Goal: Task Accomplishment & Management: Manage account settings

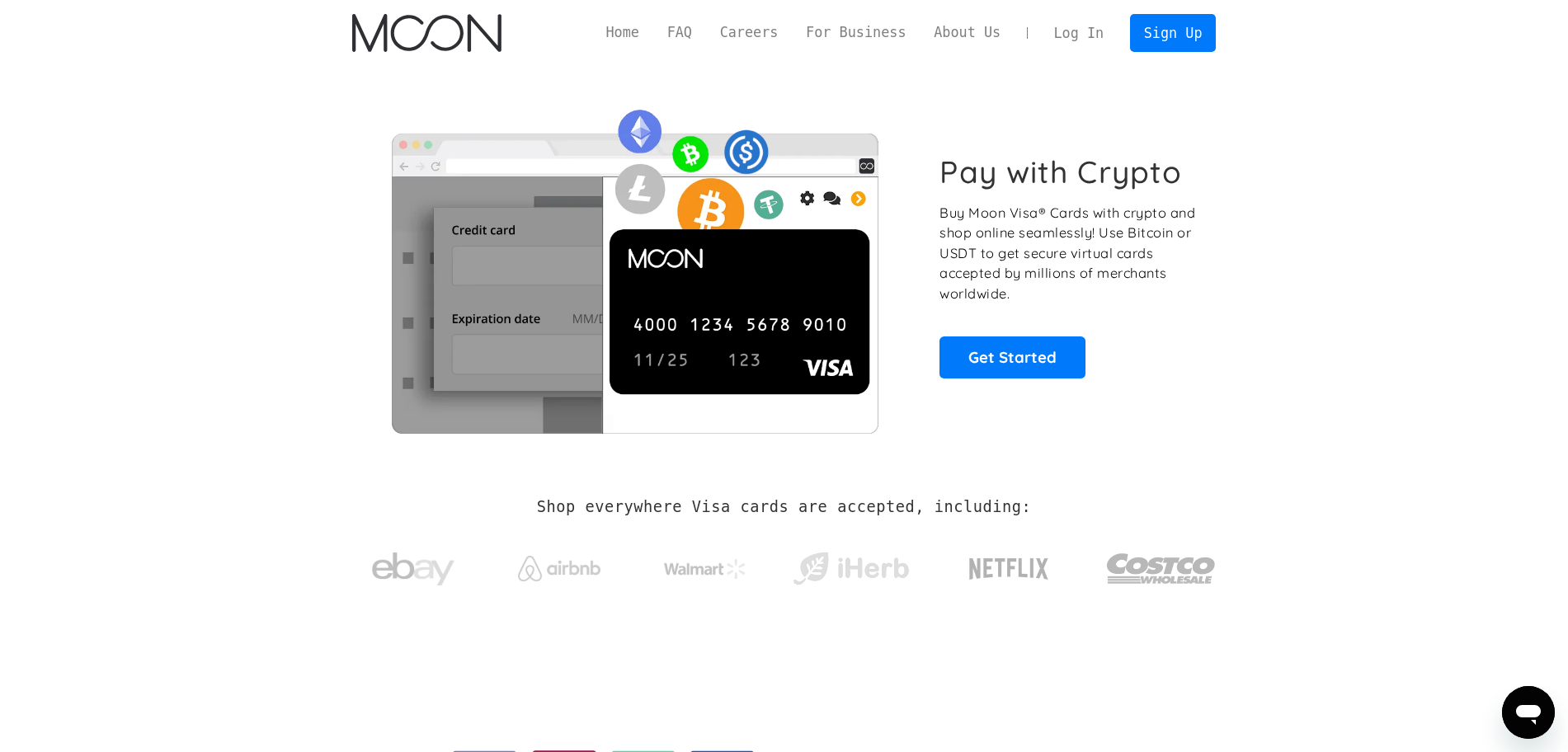
click at [724, 344] on img at bounding box center [635, 265] width 565 height 335
click at [1087, 35] on link "Log In" at bounding box center [1079, 33] width 77 height 36
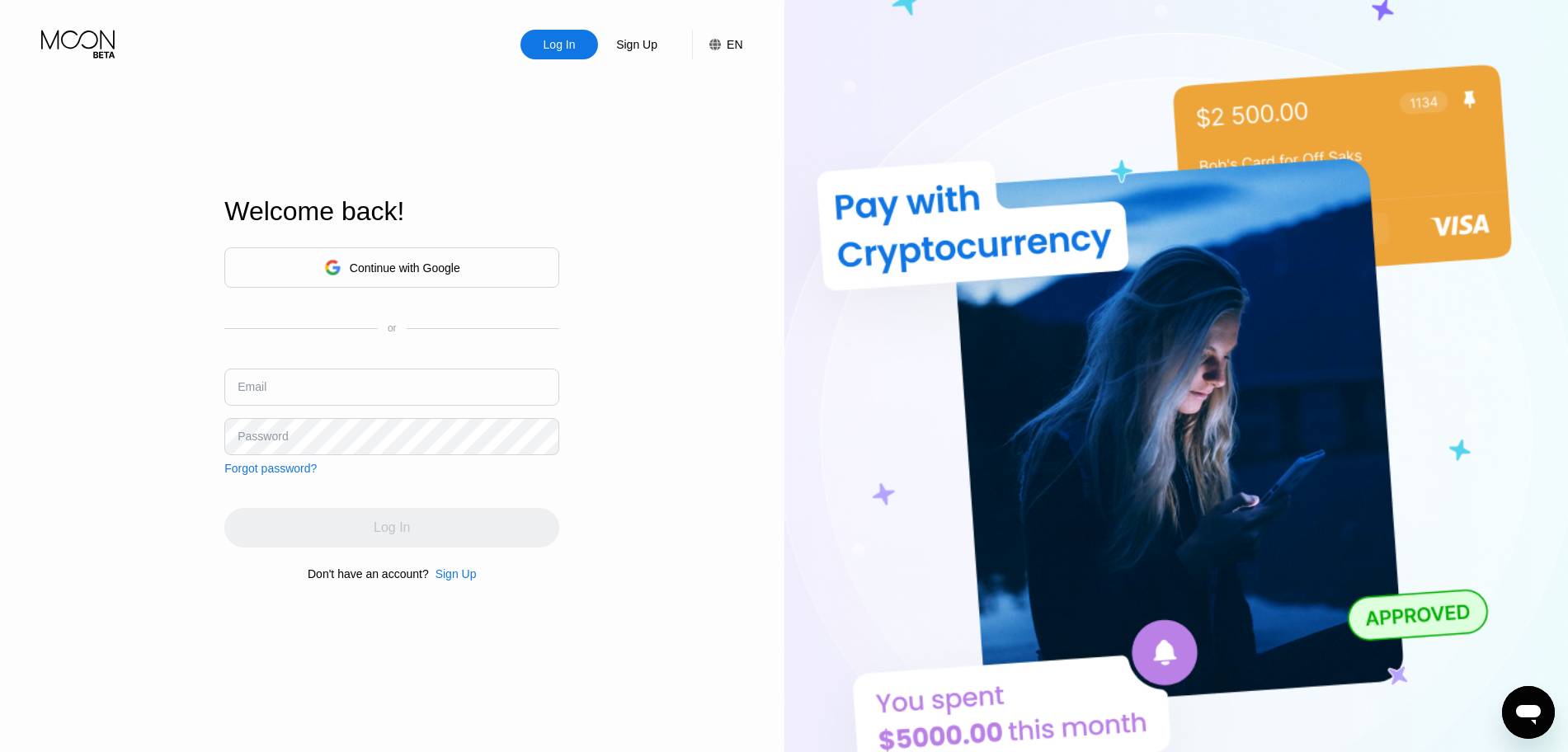
type input "diveshwalker+paywithmoon@gmail.com"
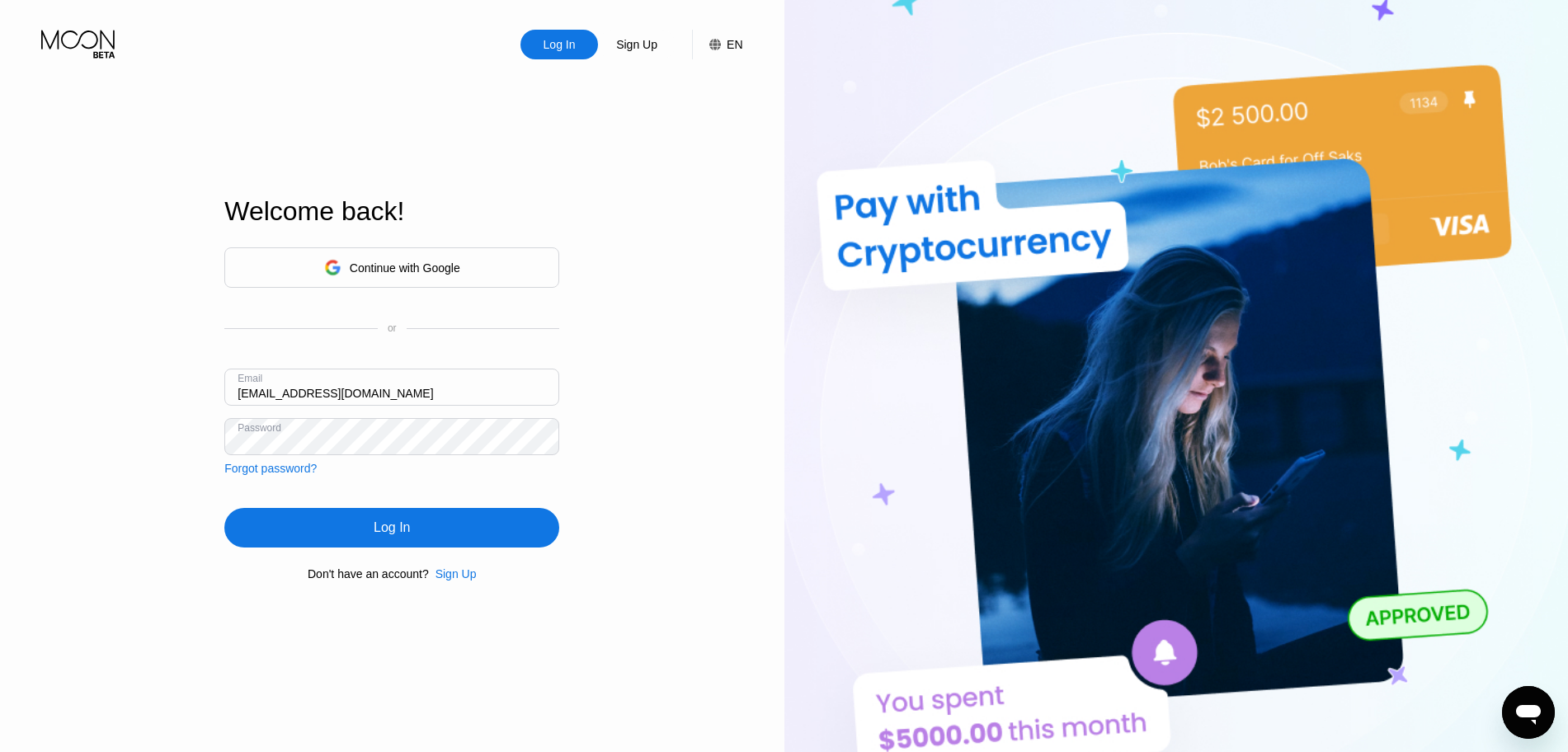
click at [381, 533] on div "Log In" at bounding box center [391, 528] width 334 height 40
click at [379, 544] on div "Log In" at bounding box center [391, 528] width 334 height 40
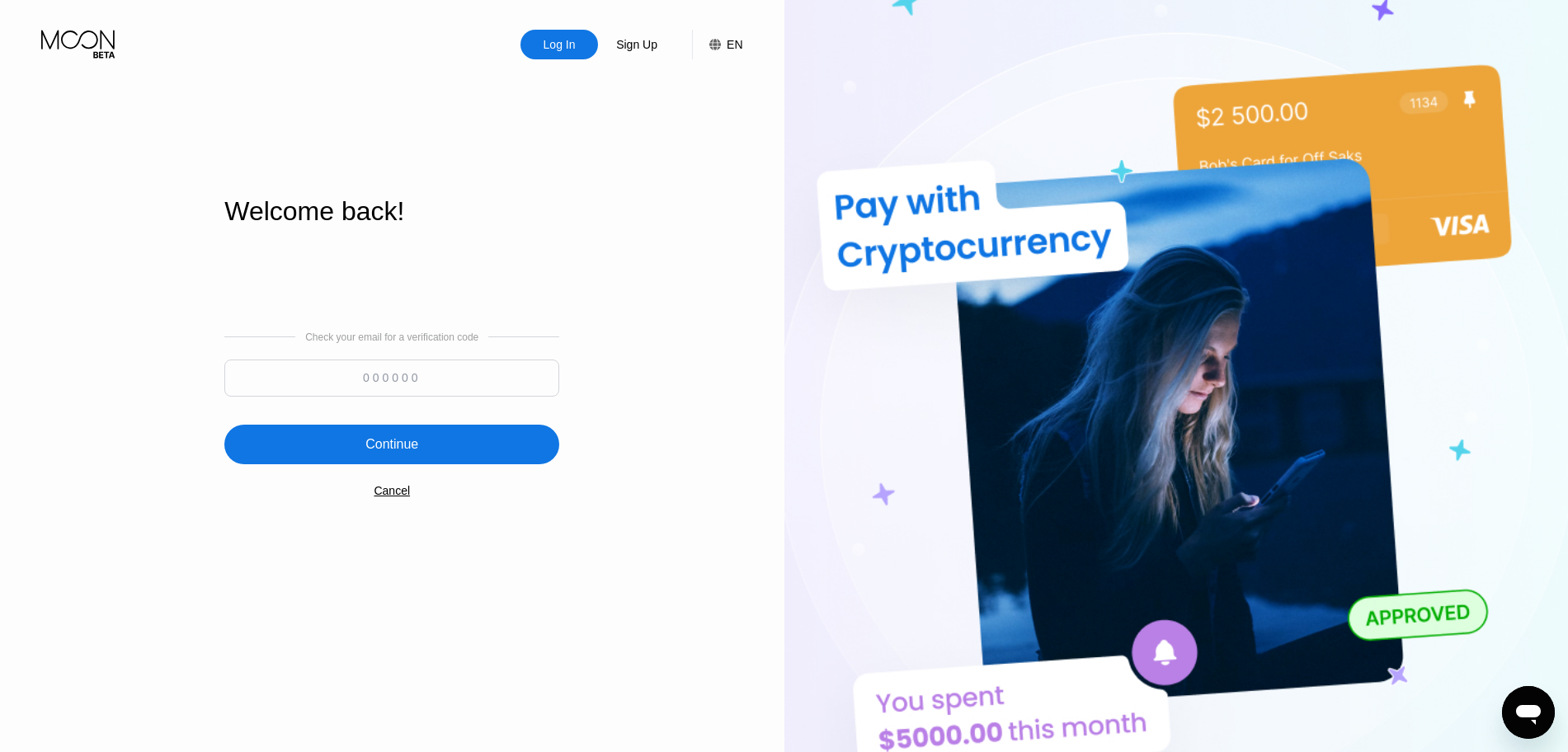
click at [368, 356] on div "Check your email for a verification code" at bounding box center [391, 369] width 334 height 74
click at [368, 366] on input at bounding box center [391, 378] width 334 height 37
paste input "659106"
type input "659106"
click at [353, 459] on div "Continue" at bounding box center [391, 444] width 334 height 40
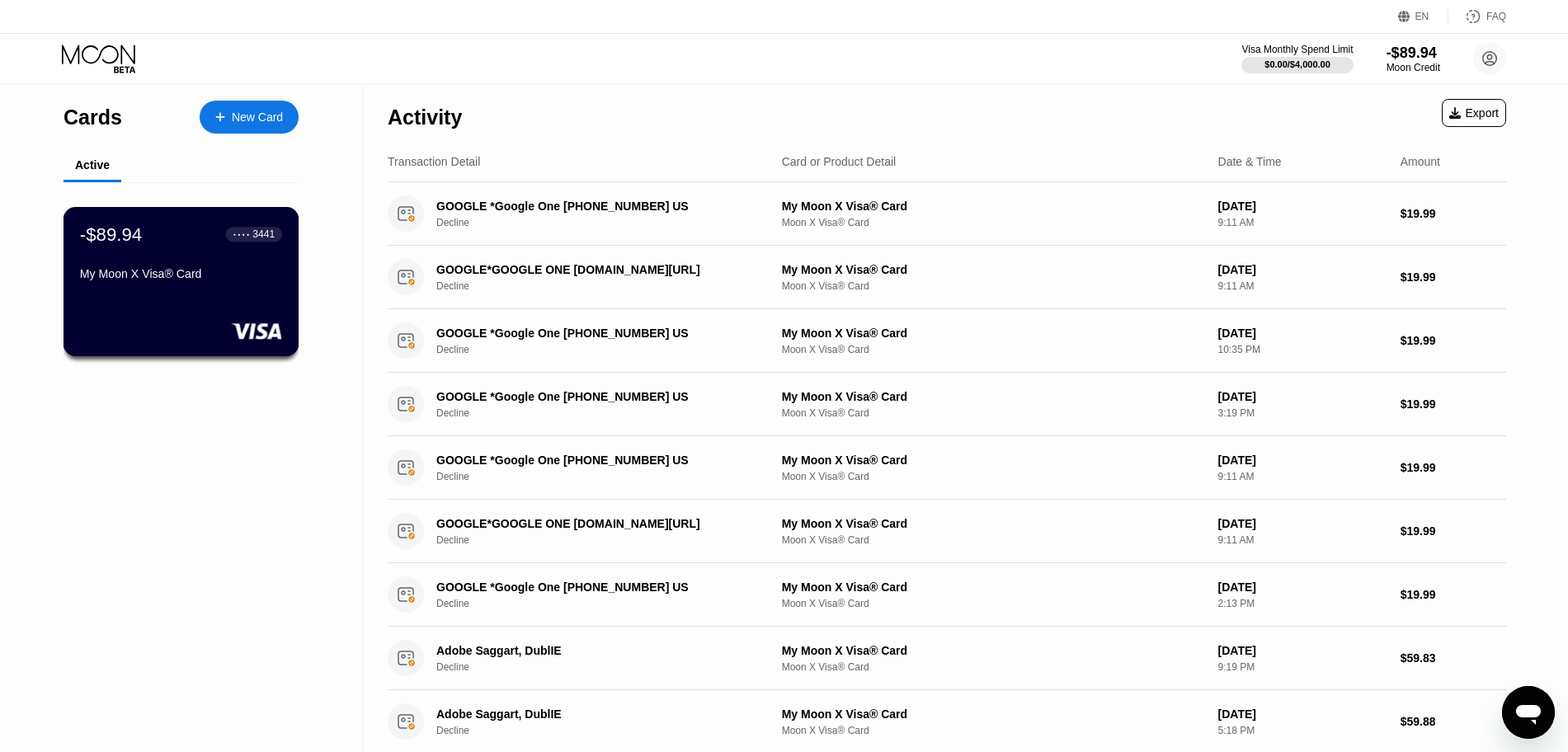
click at [195, 276] on div "My Moon X Visa® Card" at bounding box center [181, 273] width 202 height 13
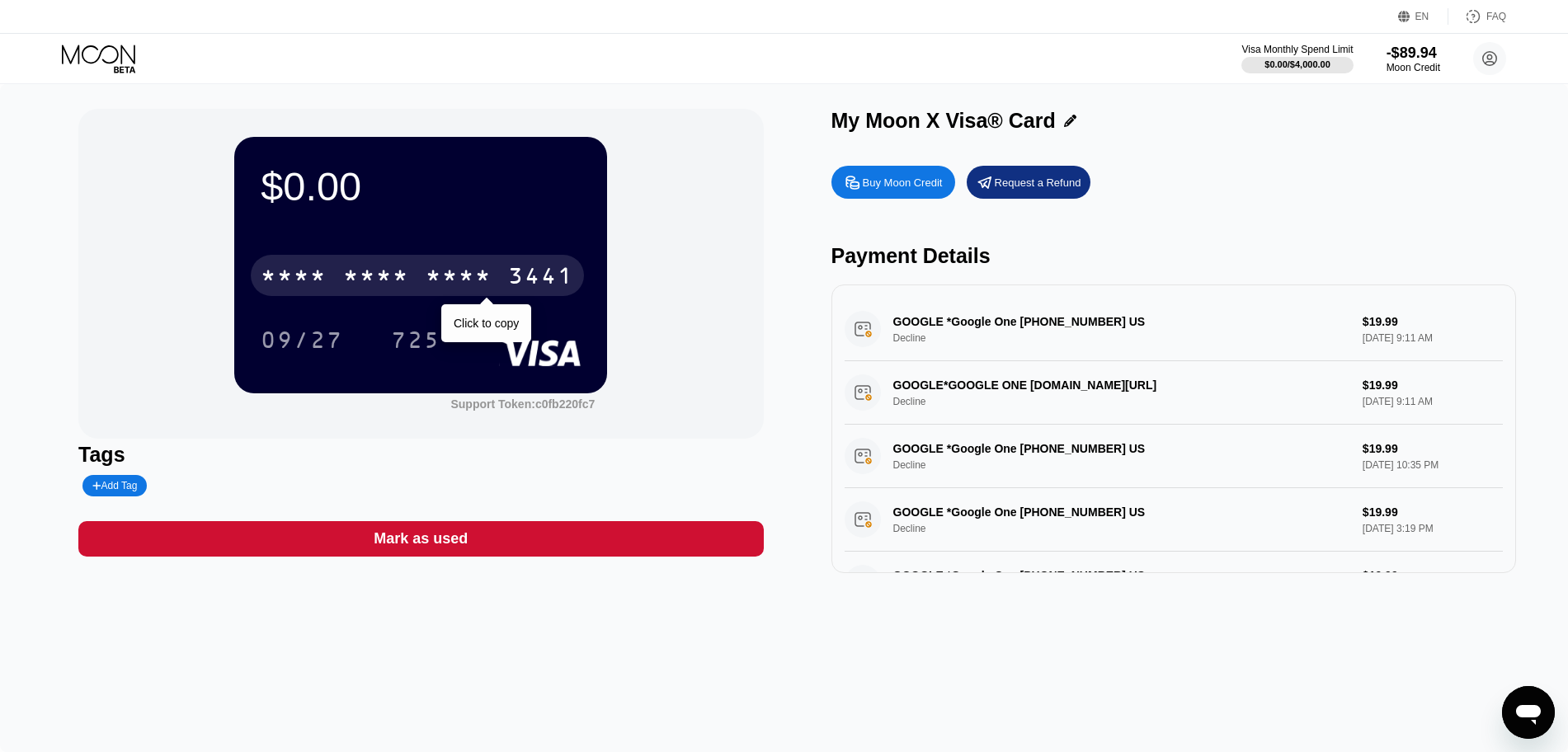
click at [467, 267] on div "* * * *" at bounding box center [458, 277] width 66 height 26
click at [861, 107] on div "$0.00 4513 6500 2563 3441 Click to copy 09/27 725 Support Token: c0fb220fc7 Tag…" at bounding box center [784, 418] width 1568 height 668
